Goal: Task Accomplishment & Management: Complete application form

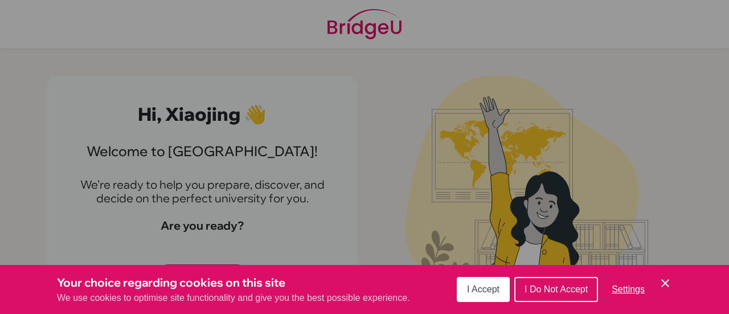
scroll to position [13, 0]
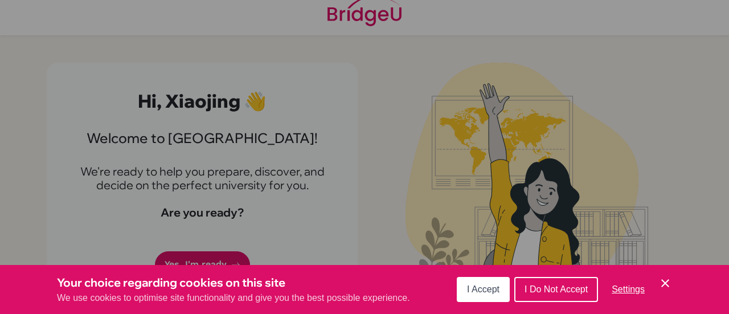
click at [476, 284] on button "I Accept" at bounding box center [483, 289] width 53 height 25
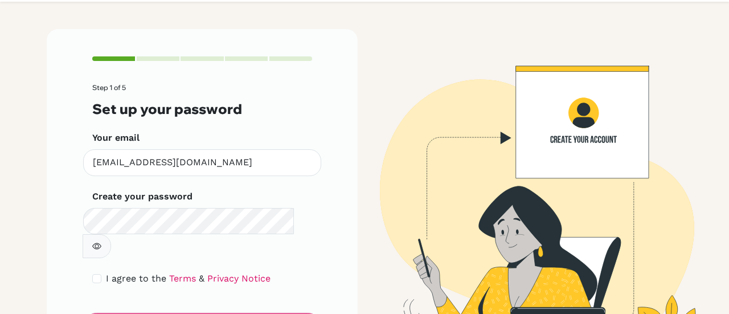
scroll to position [84, 0]
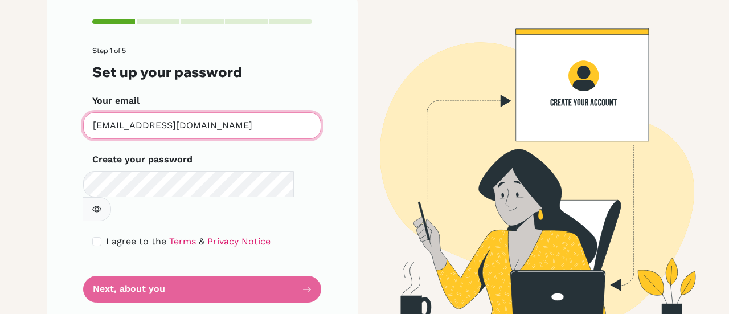
drag, startPoint x: 231, startPoint y: 122, endPoint x: 0, endPoint y: 118, distance: 231.3
click at [0, 118] on main "Step 1 of 5 Set up your password Your email [EMAIL_ADDRESS][DOMAIN_NAME] Invali…" at bounding box center [364, 157] width 729 height 314
type input "[EMAIL_ADDRESS][DOMAIN_NAME]"
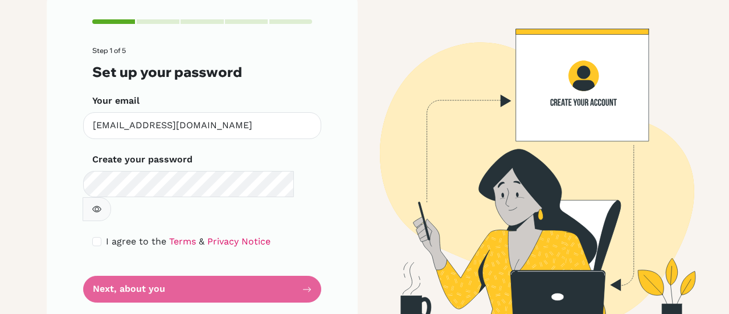
click at [111, 197] on button "button" at bounding box center [97, 209] width 28 height 24
click at [99, 235] on div "I agree to the Terms & Privacy Notice" at bounding box center [202, 242] width 220 height 14
click at [93, 237] on input "checkbox" at bounding box center [96, 241] width 9 height 9
checkbox input "true"
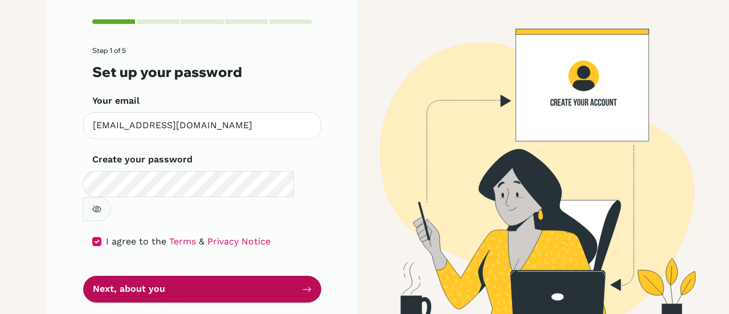
click at [114, 276] on button "Next, about you" at bounding box center [202, 289] width 238 height 27
